Goal: Task Accomplishment & Management: Use online tool/utility

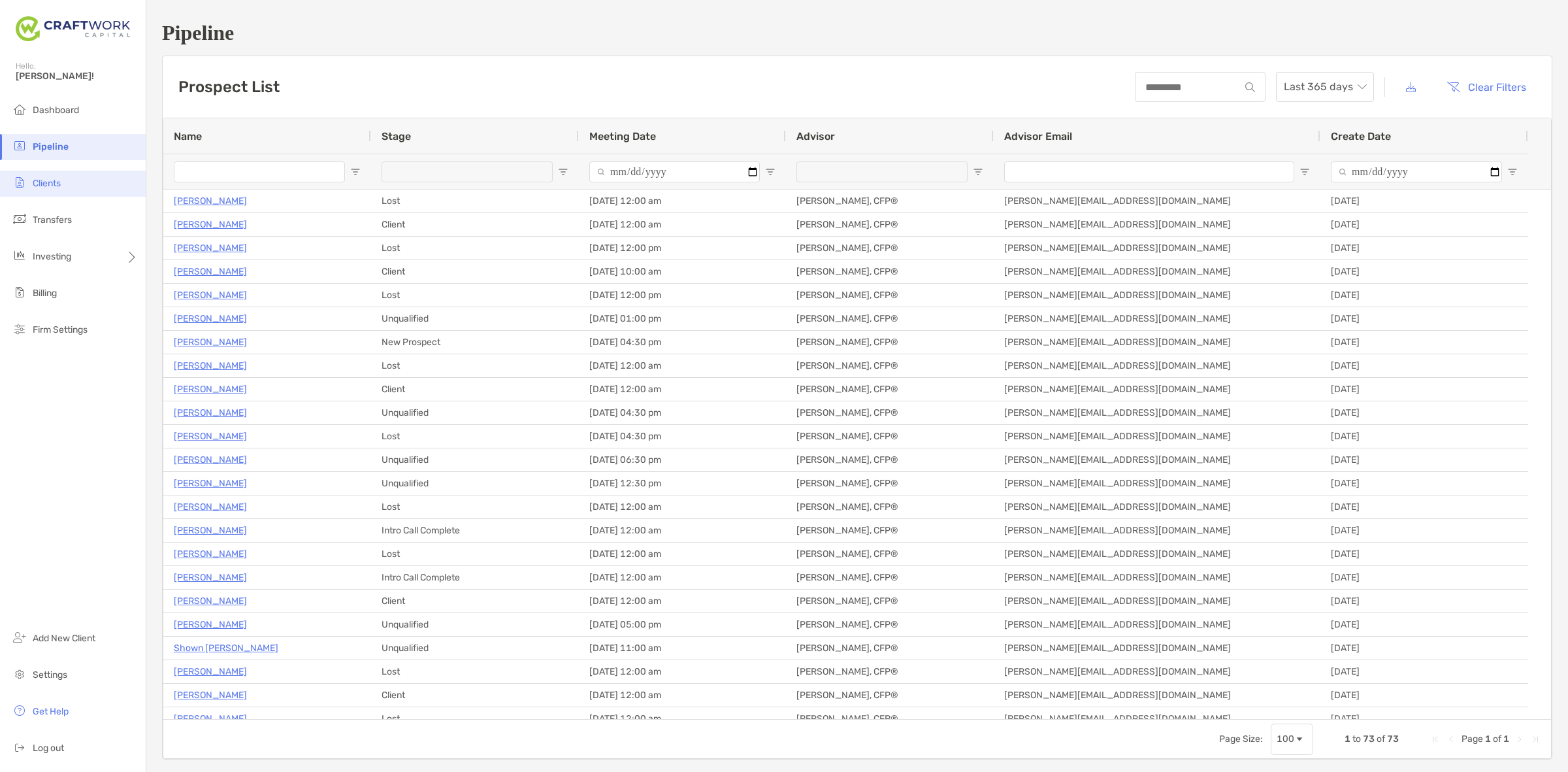
click at [80, 187] on li "Clients" at bounding box center [73, 184] width 146 height 26
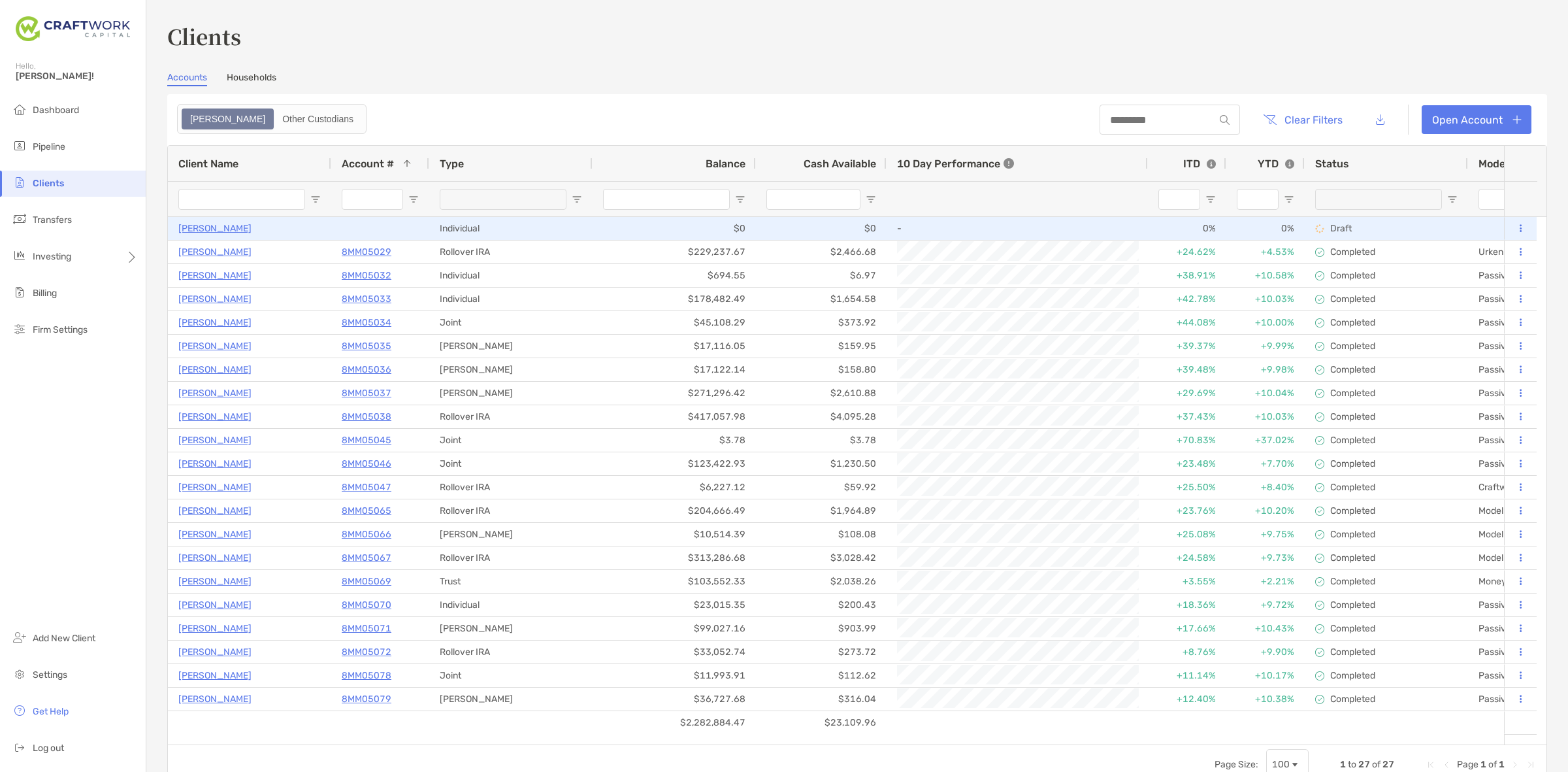
click at [216, 227] on p "[PERSON_NAME]" at bounding box center [214, 228] width 73 height 16
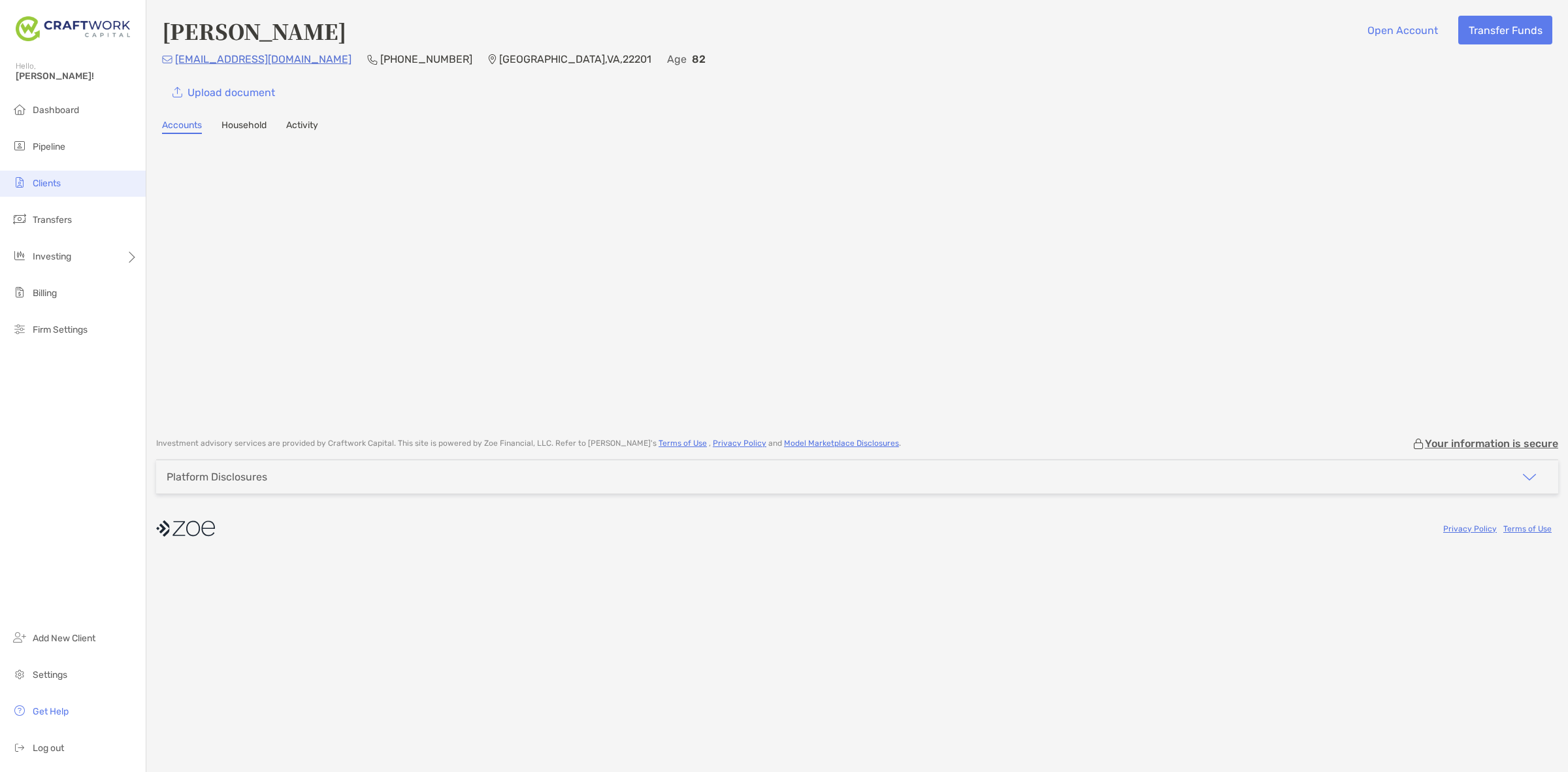
click at [78, 180] on li "Clients" at bounding box center [73, 184] width 146 height 26
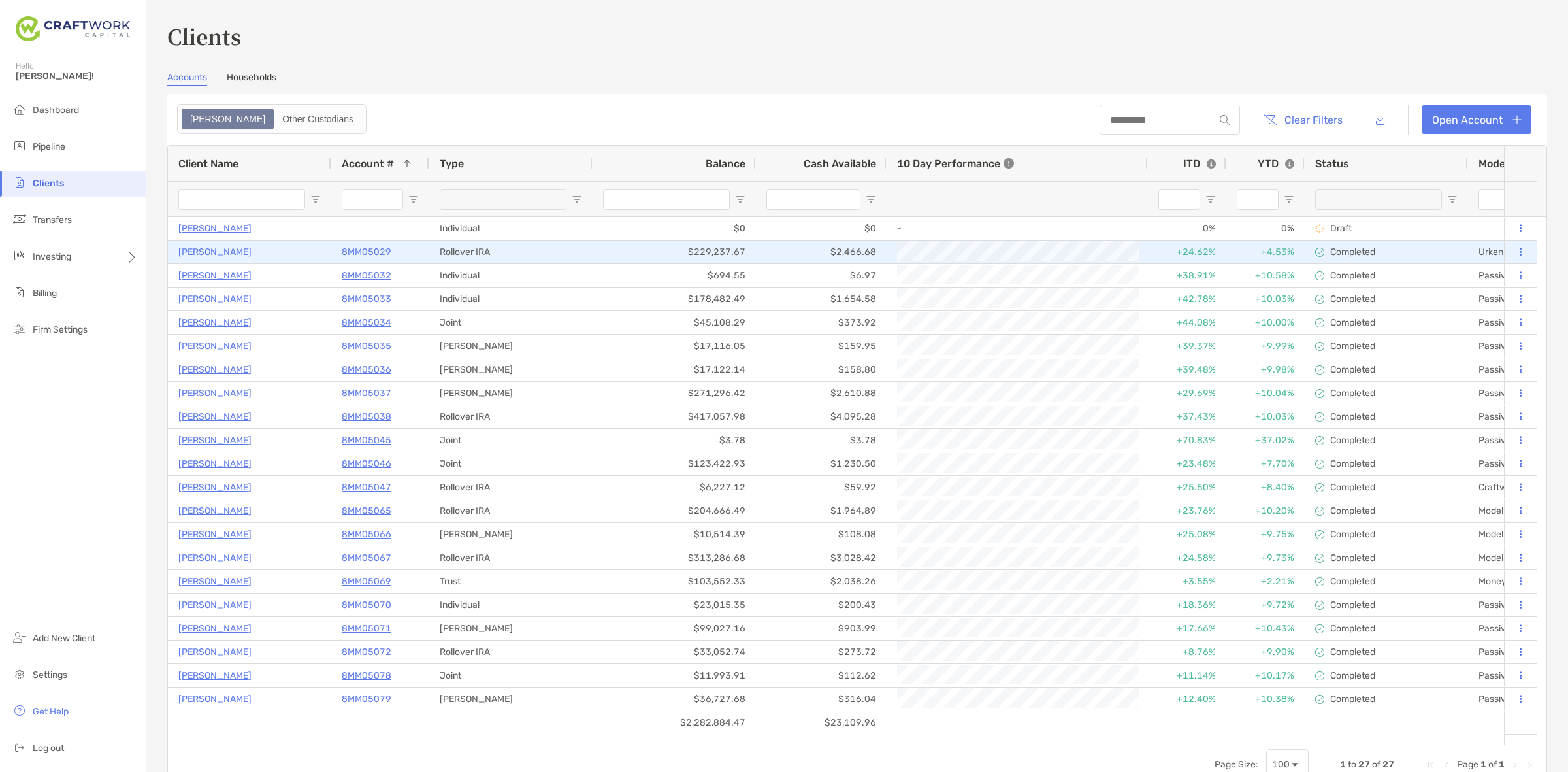
click at [224, 251] on p "[PERSON_NAME]" at bounding box center [214, 252] width 73 height 16
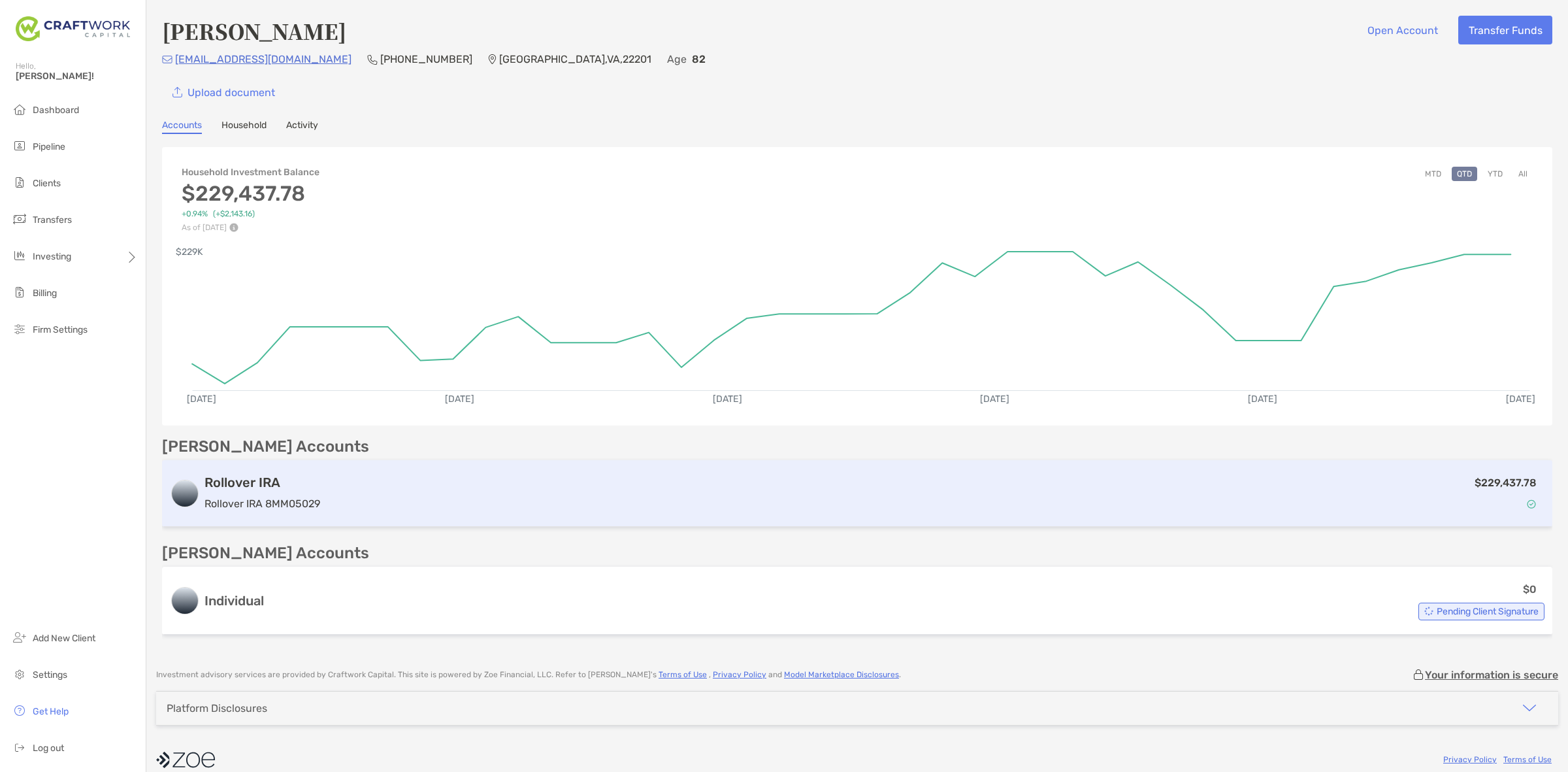
click at [272, 479] on h3 "Rollover IRA" at bounding box center [262, 482] width 115 height 16
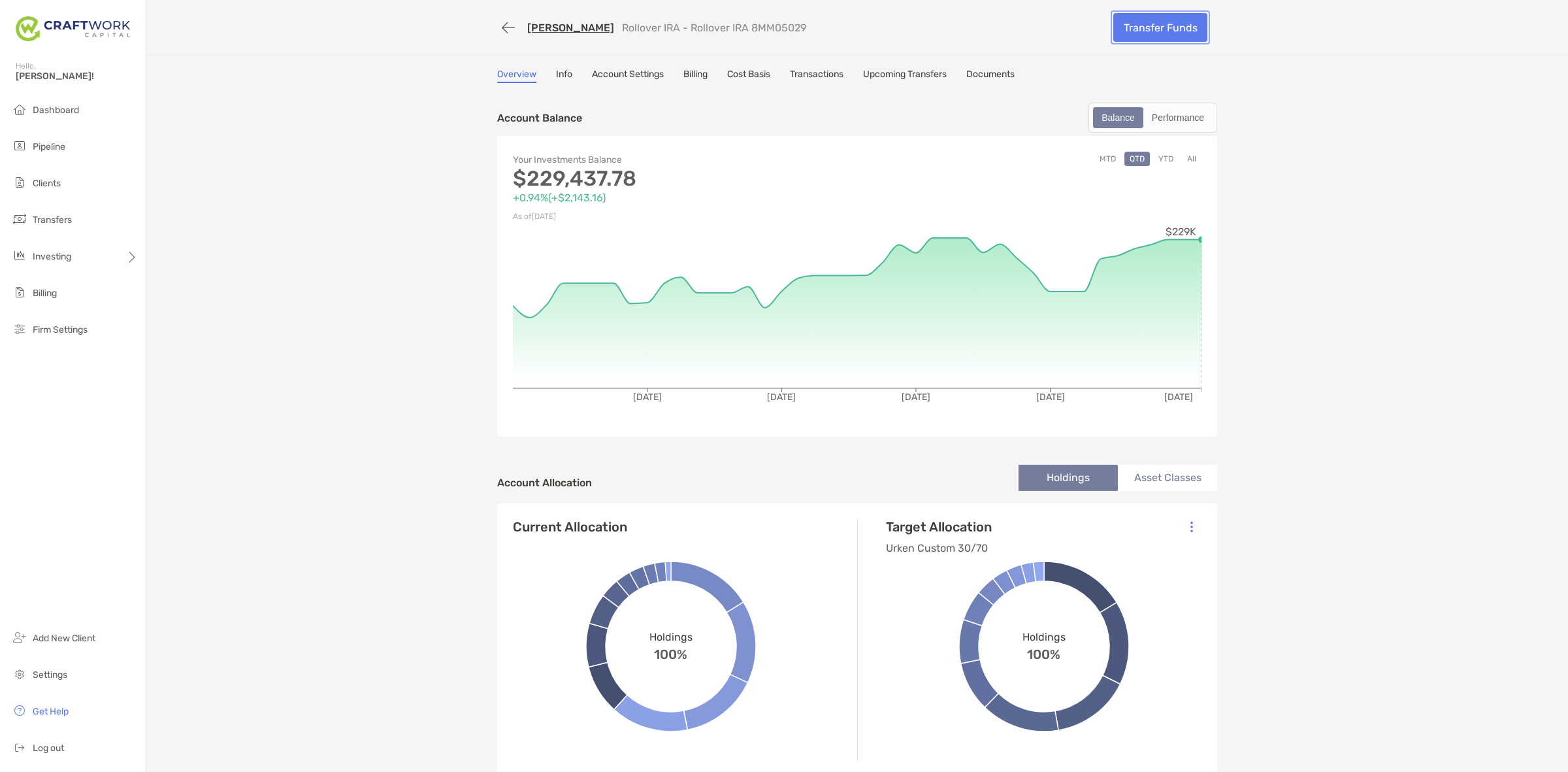
click at [1188, 26] on link "Transfer Funds" at bounding box center [1160, 27] width 94 height 29
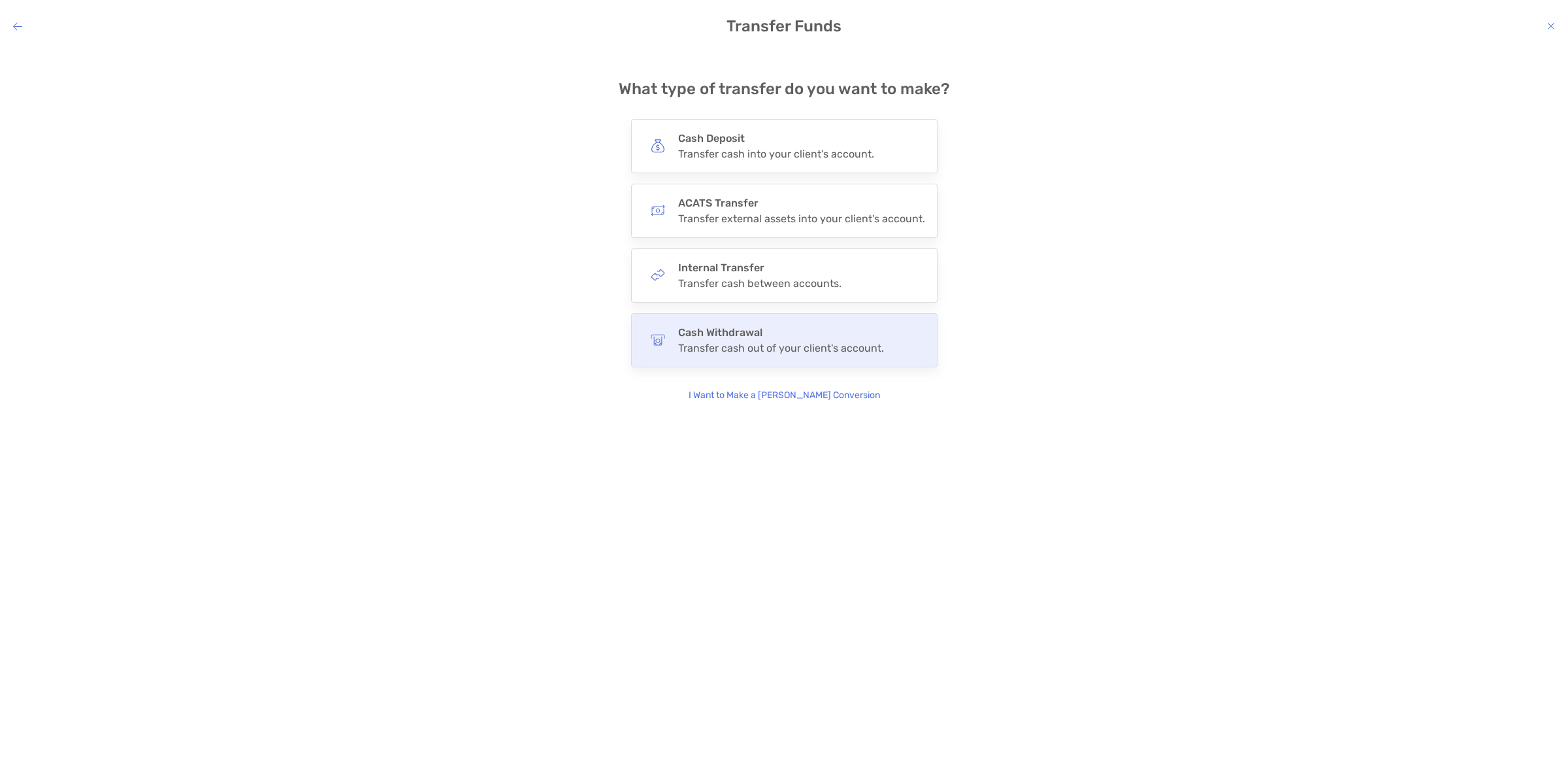
click at [734, 346] on div "Transfer cash out of your client's account." at bounding box center [782, 347] width 206 height 12
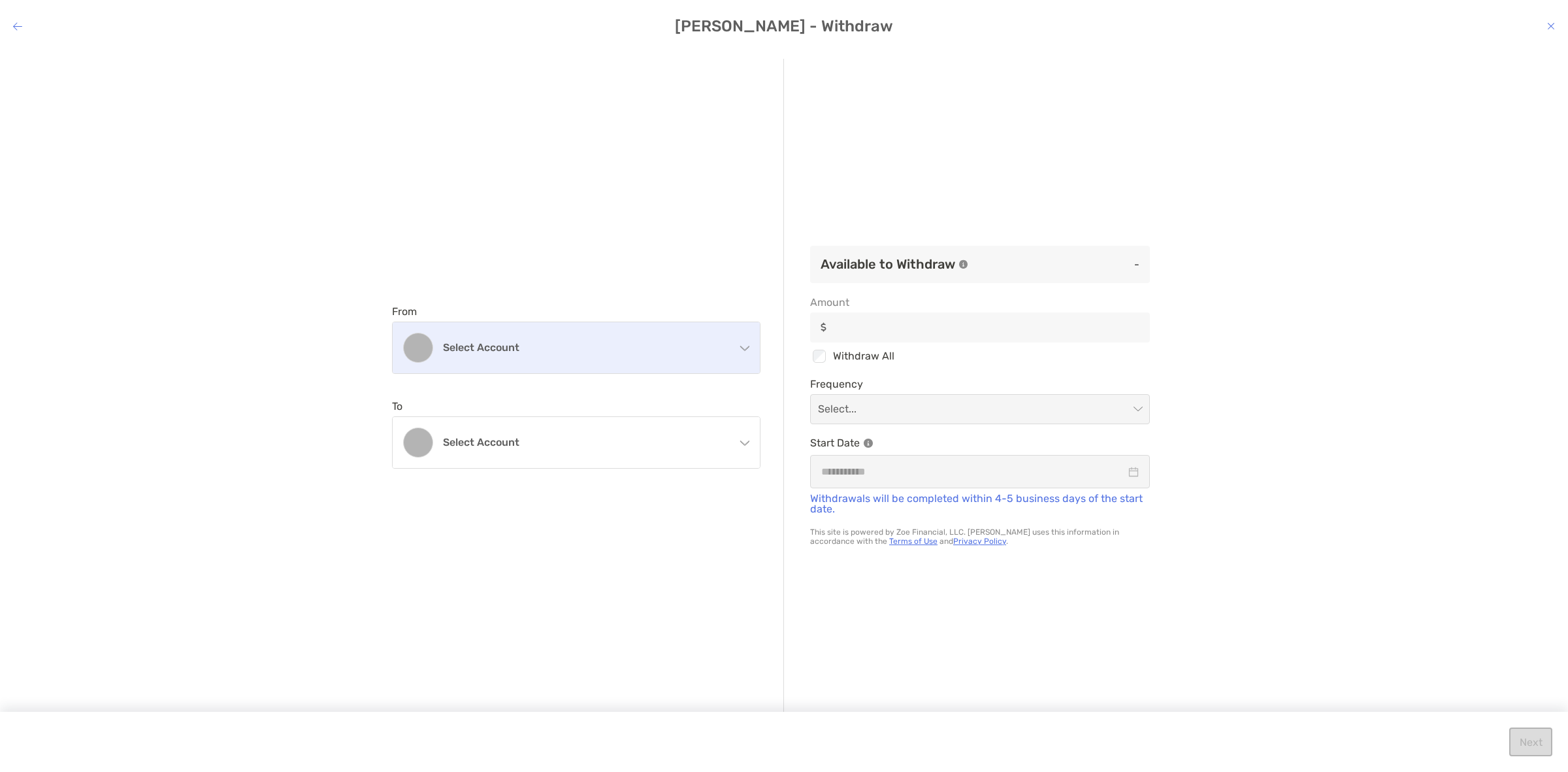
click at [589, 354] on div "Select account" at bounding box center [575, 348] width 367 height 51
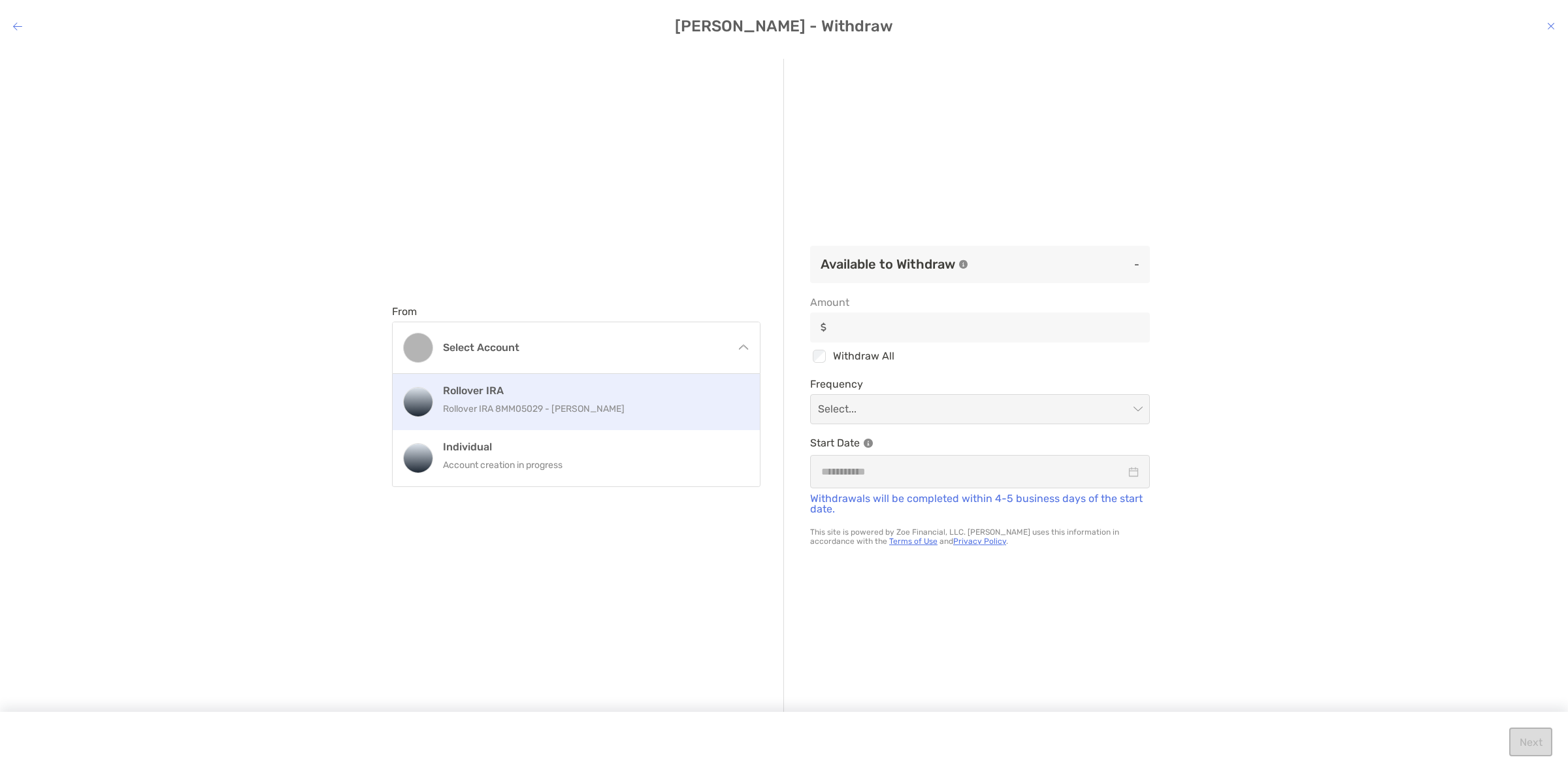
click at [566, 409] on p "Rollover IRA 8MM05029 - [PERSON_NAME]" at bounding box center [589, 409] width 294 height 16
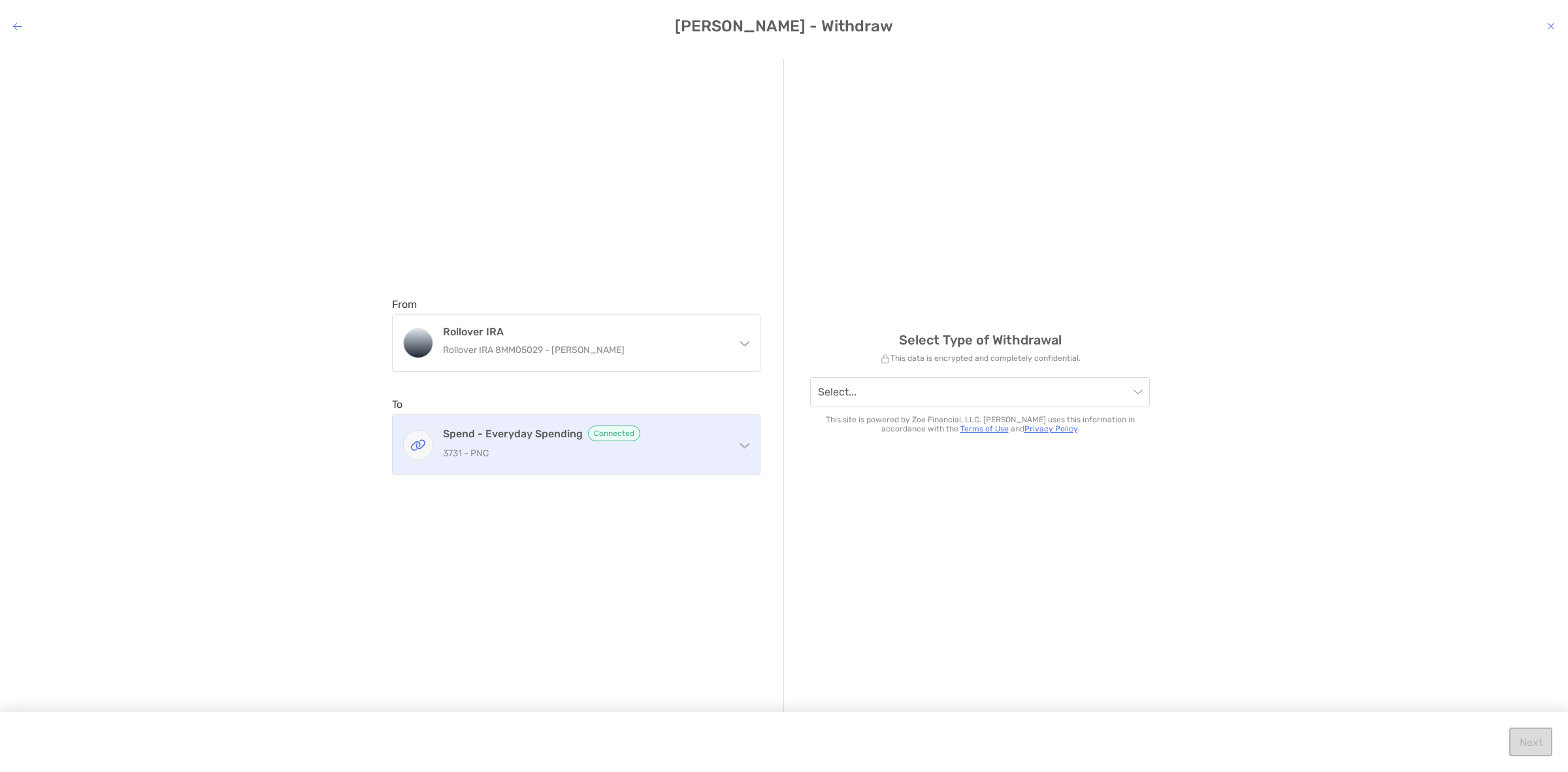
click at [628, 443] on div "Spend - everyday spending Connected 3731 - PNC" at bounding box center [584, 445] width 282 height 39
click at [694, 449] on p "3731 - PNC" at bounding box center [584, 454] width 282 height 16
click at [601, 421] on div "Spend - everyday spending Connected 3731 - PNC" at bounding box center [575, 445] width 367 height 59
click at [713, 438] on h4 "Spend - everyday spending Connected" at bounding box center [584, 433] width 282 height 16
click at [700, 450] on p "3731 - PNC" at bounding box center [584, 454] width 282 height 16
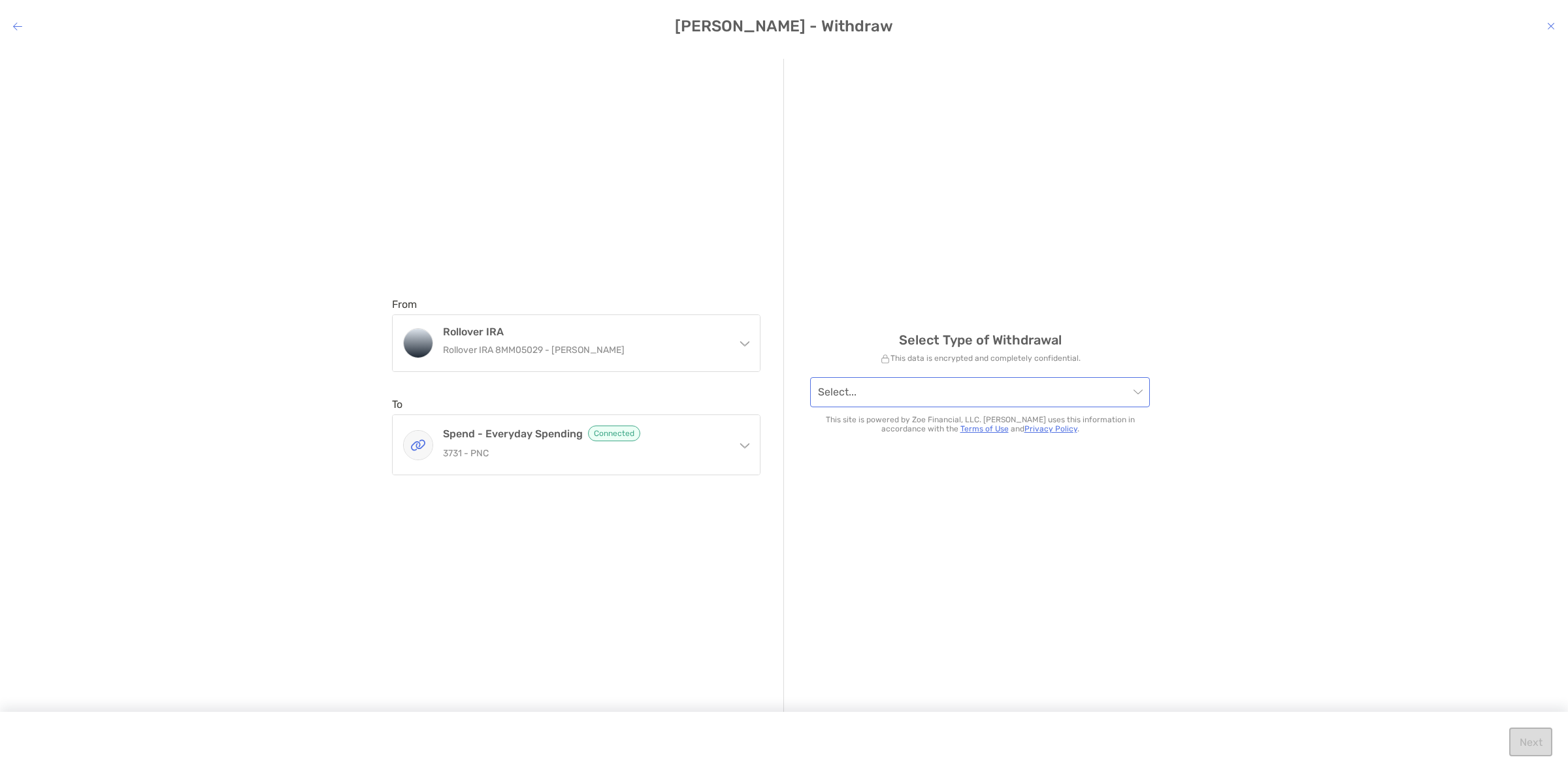
click at [948, 395] on input "modal" at bounding box center [973, 392] width 311 height 29
